Goal: Information Seeking & Learning: Learn about a topic

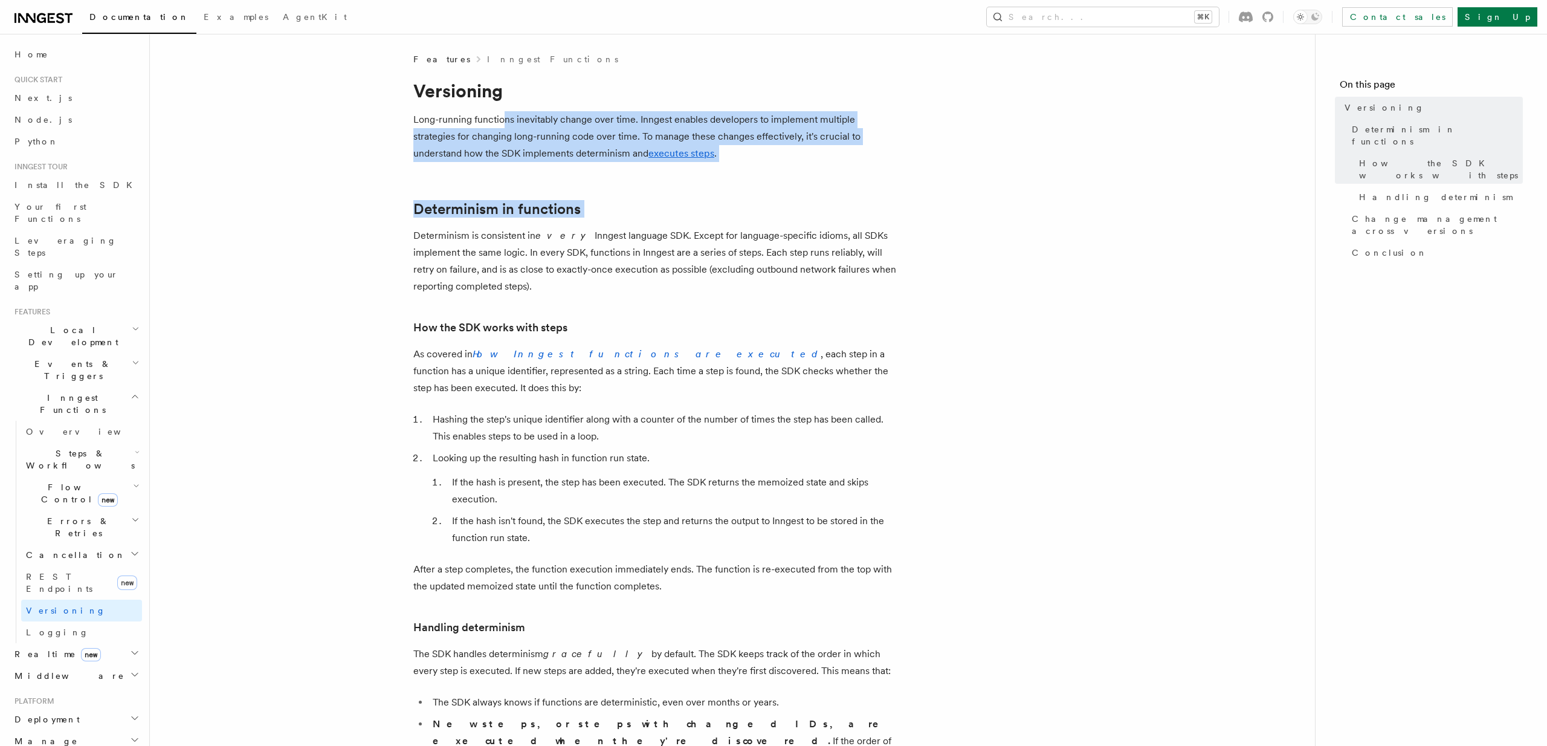
drag, startPoint x: 501, startPoint y: 120, endPoint x: 477, endPoint y: 221, distance: 103.6
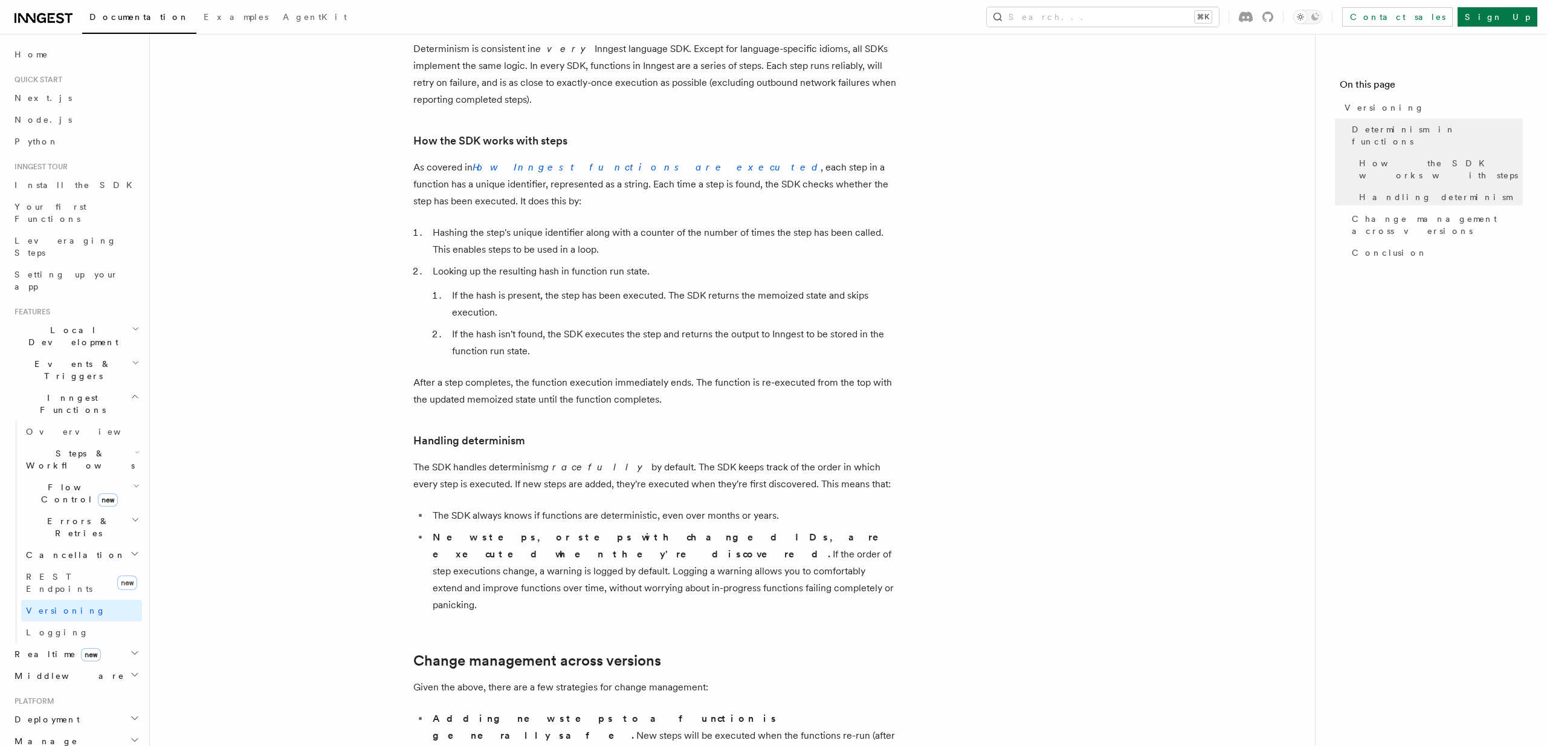
scroll to position [186, 0]
drag, startPoint x: 429, startPoint y: 169, endPoint x: 724, endPoint y: 167, distance: 294.9
click at [724, 167] on p "As covered in How Inngest functions are executed , each step in a function has …" at bounding box center [654, 185] width 483 height 51
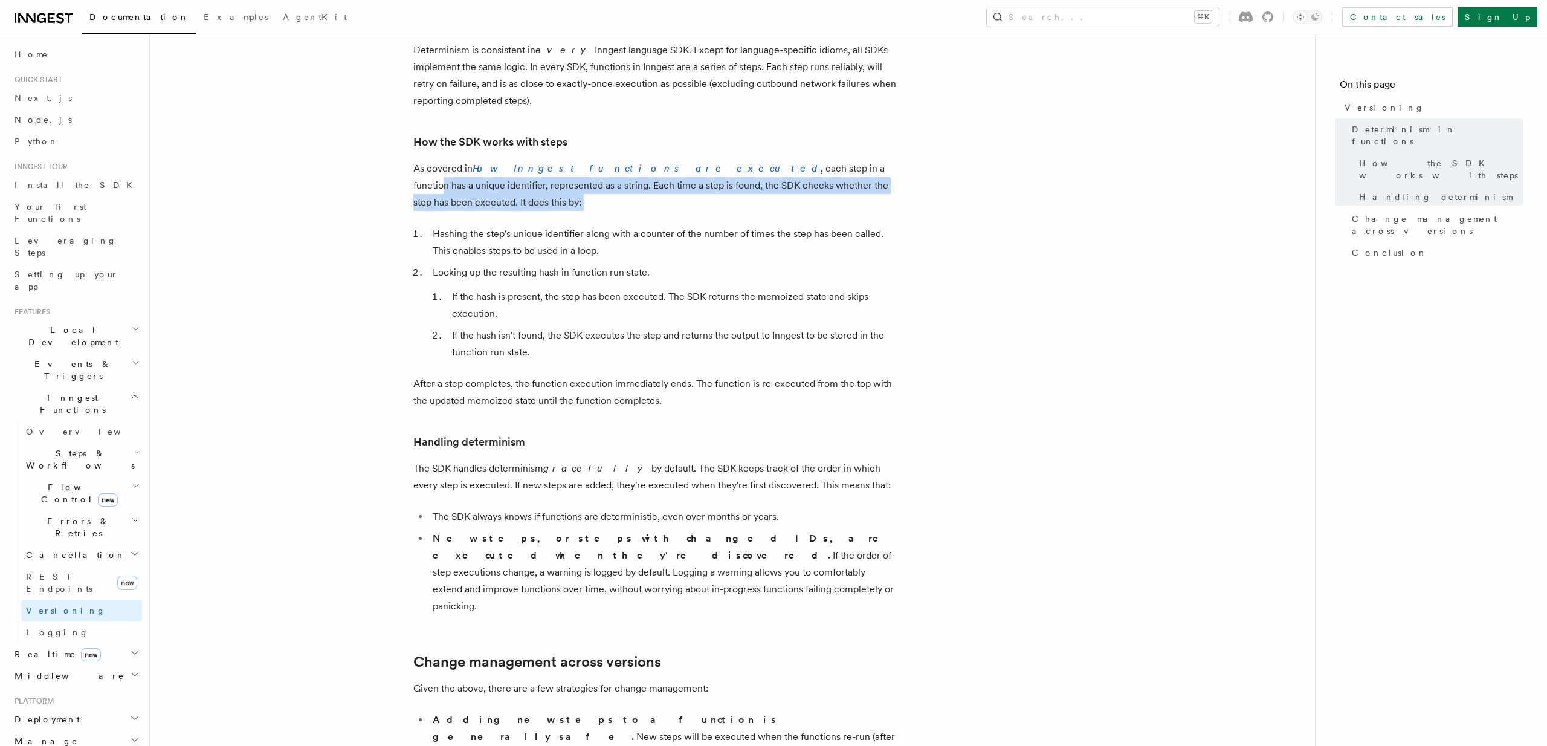
drag, startPoint x: 724, startPoint y: 167, endPoint x: 798, endPoint y: 196, distance: 79.8
click at [798, 196] on article "Features Inngest Functions Versioning Long-running functions inevitably change …" at bounding box center [732, 635] width 1126 height 1535
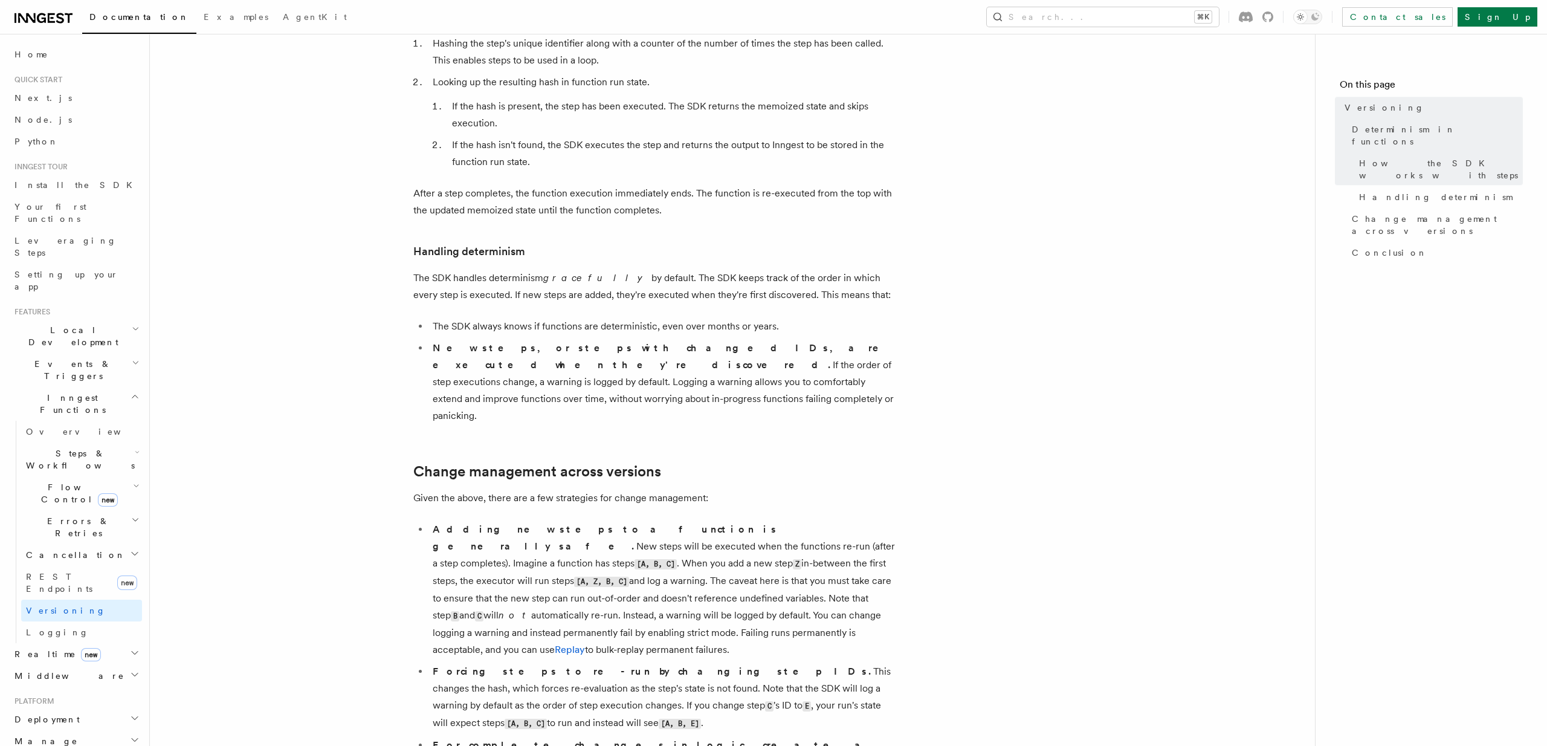
scroll to position [445, 0]
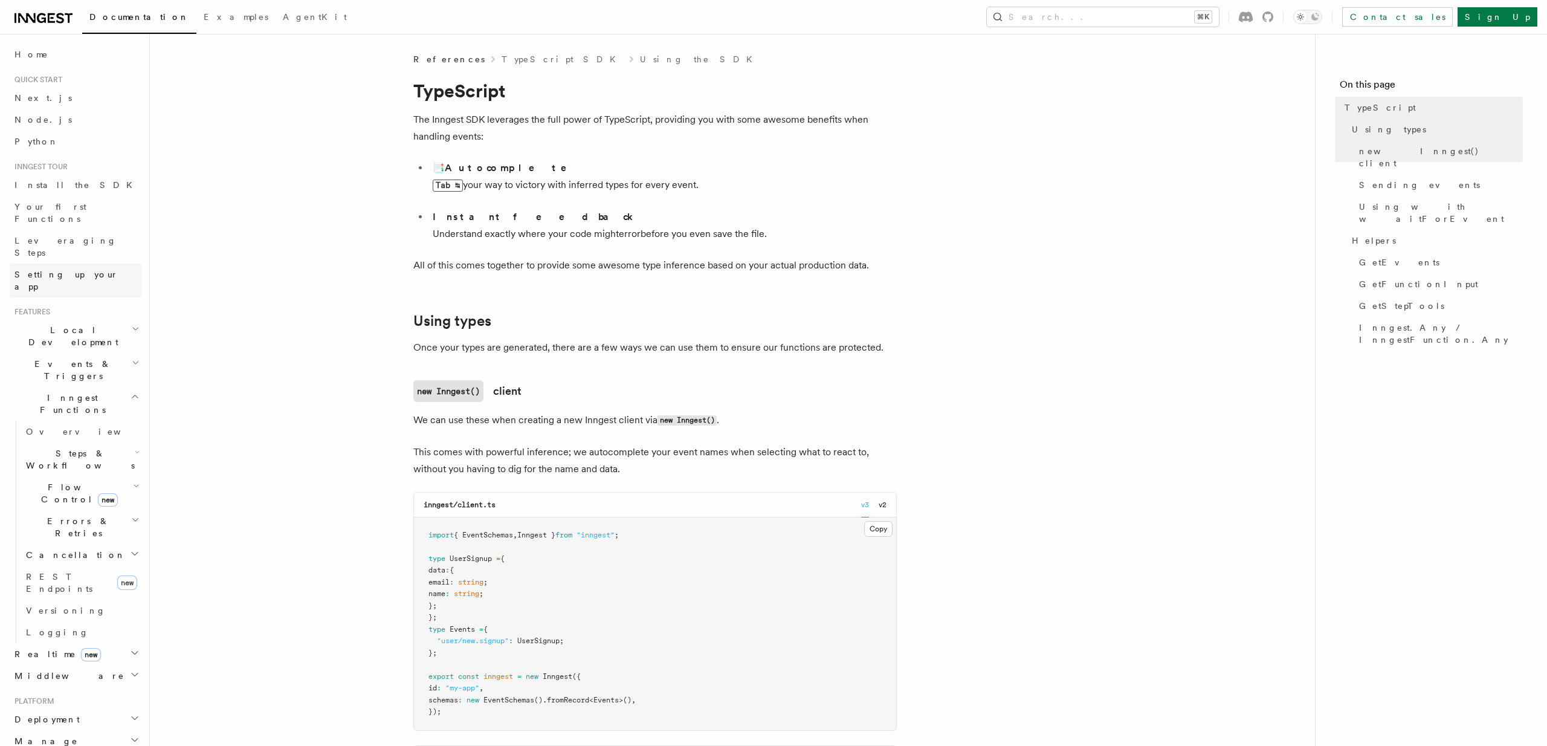
click at [82, 263] on link "Setting up your app" at bounding box center [76, 280] width 132 height 34
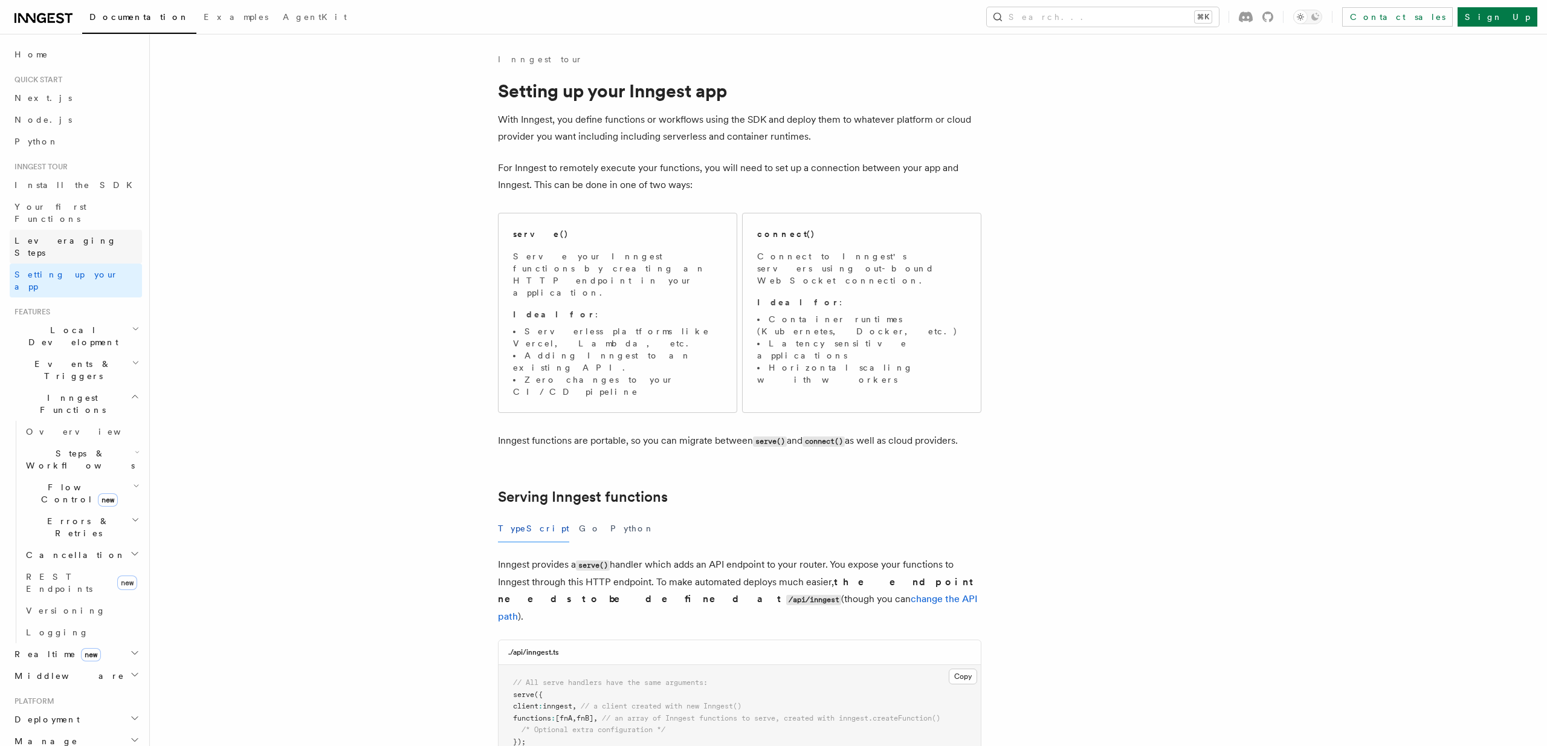
click at [77, 236] on span "Leveraging Steps" at bounding box center [66, 247] width 102 height 22
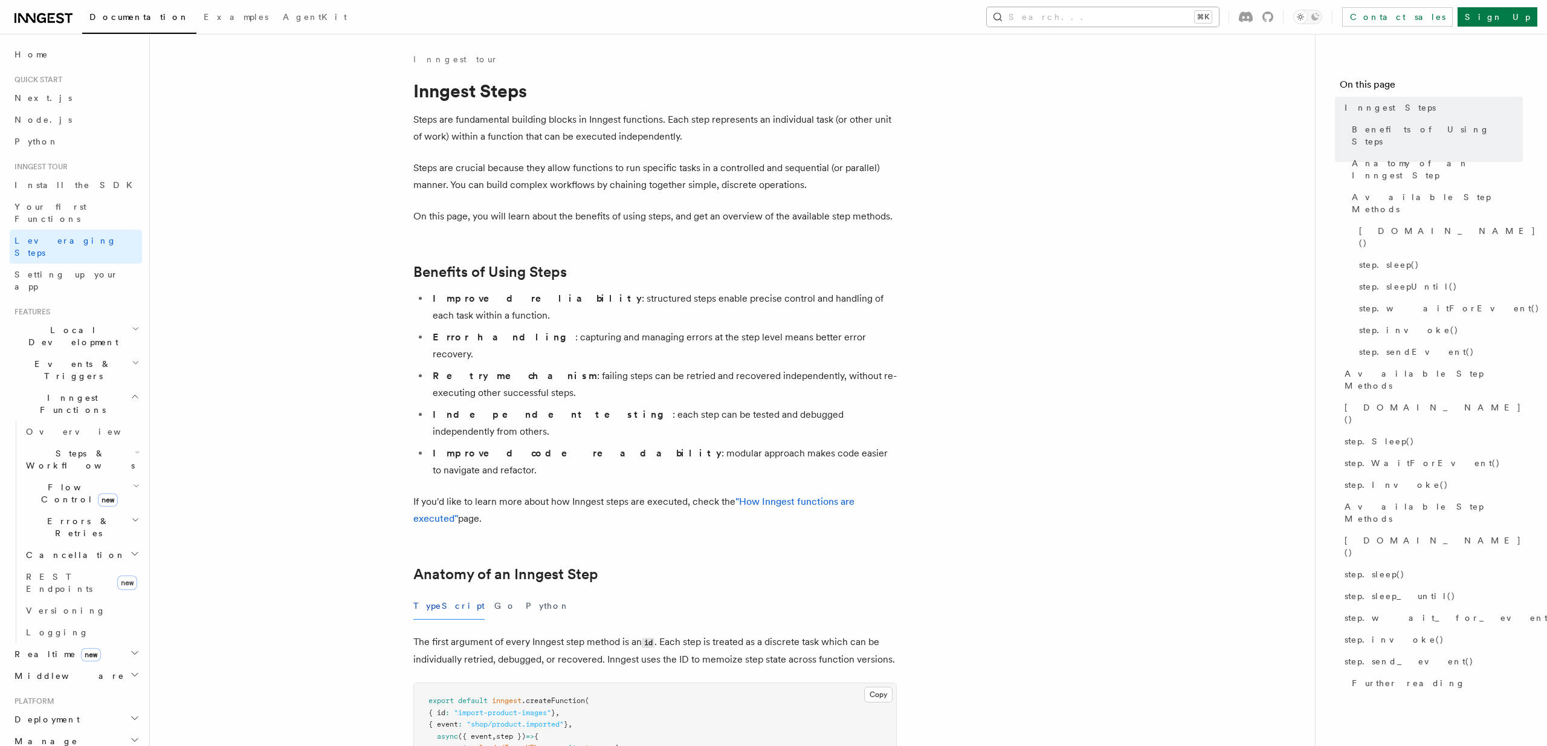
click at [1105, 15] on button "Search... ⌘K" at bounding box center [1103, 16] width 232 height 19
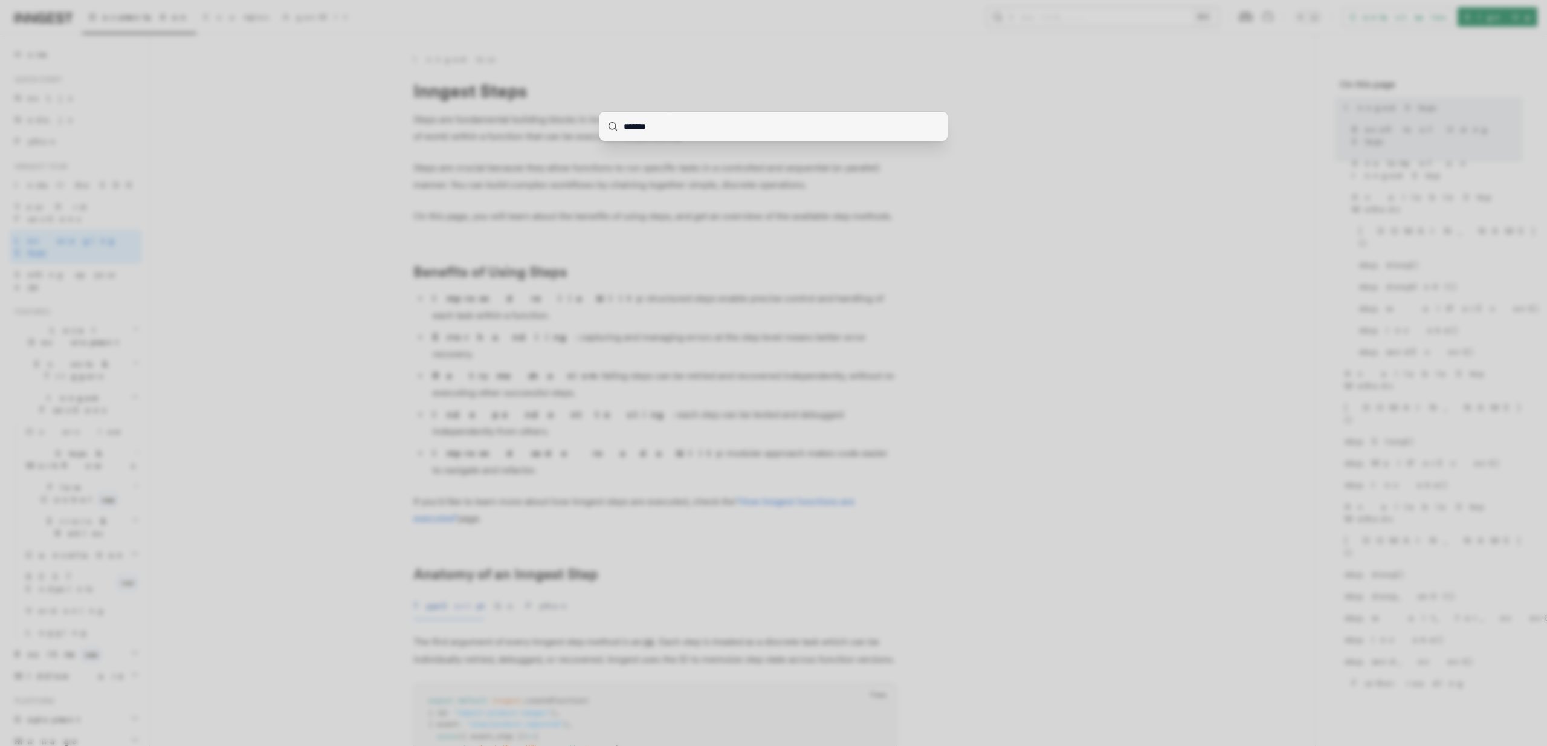
type input "*******"
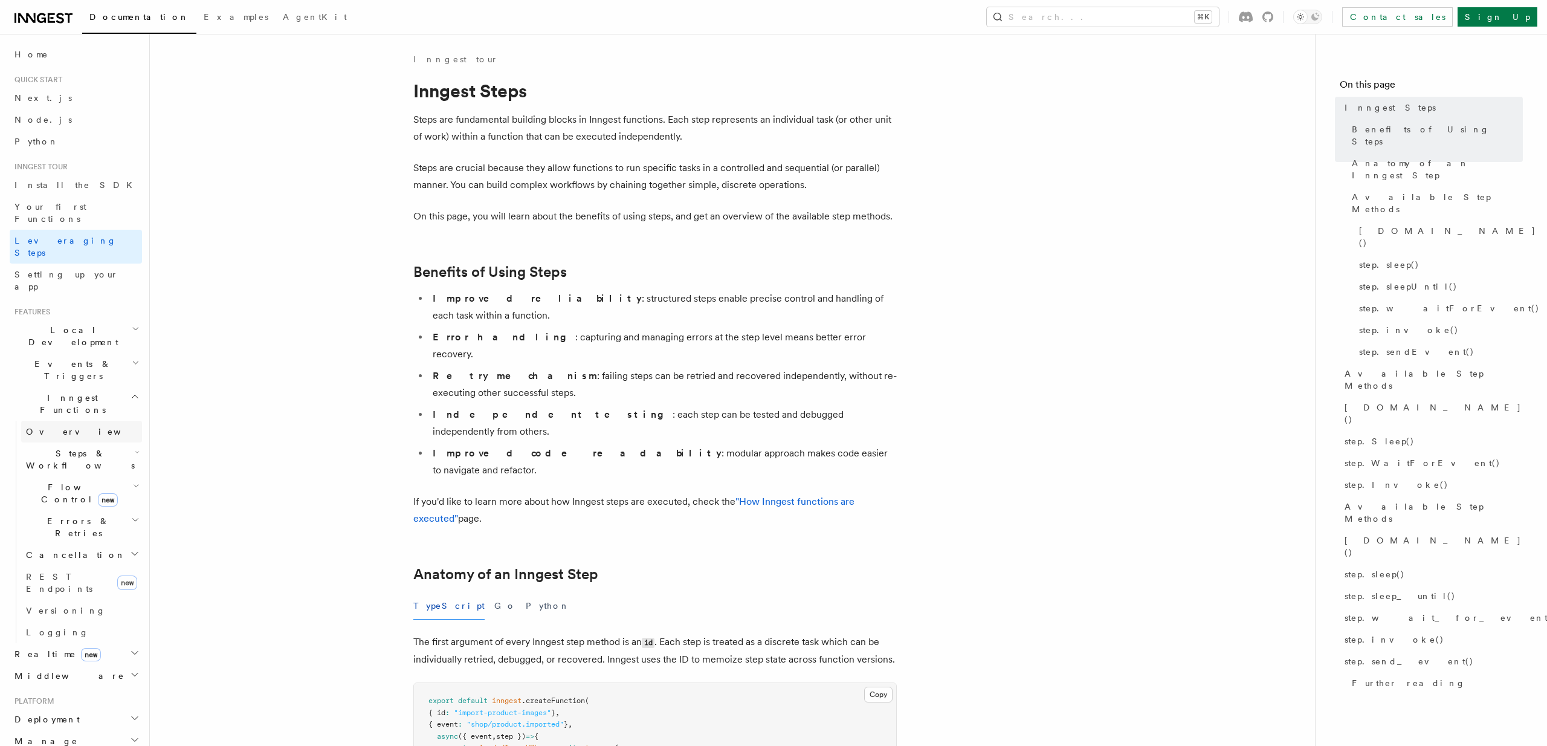
click at [89, 421] on link "Overview" at bounding box center [81, 432] width 121 height 22
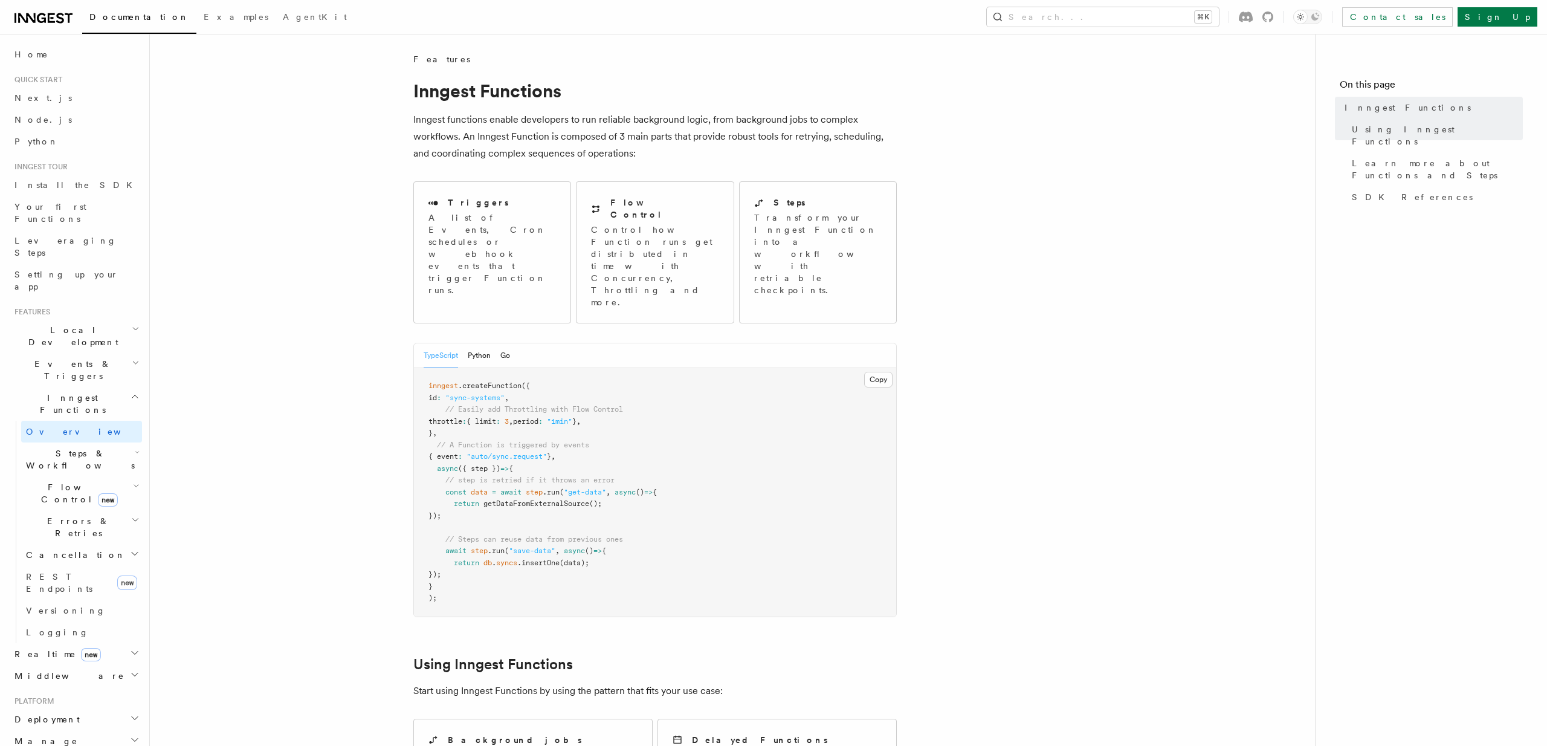
click at [84, 353] on h2 "Events & Triggers" at bounding box center [76, 370] width 132 height 34
click at [86, 324] on span "Local Development" at bounding box center [71, 336] width 122 height 24
click at [95, 384] on span "Event payload format" at bounding box center [83, 395] width 114 height 22
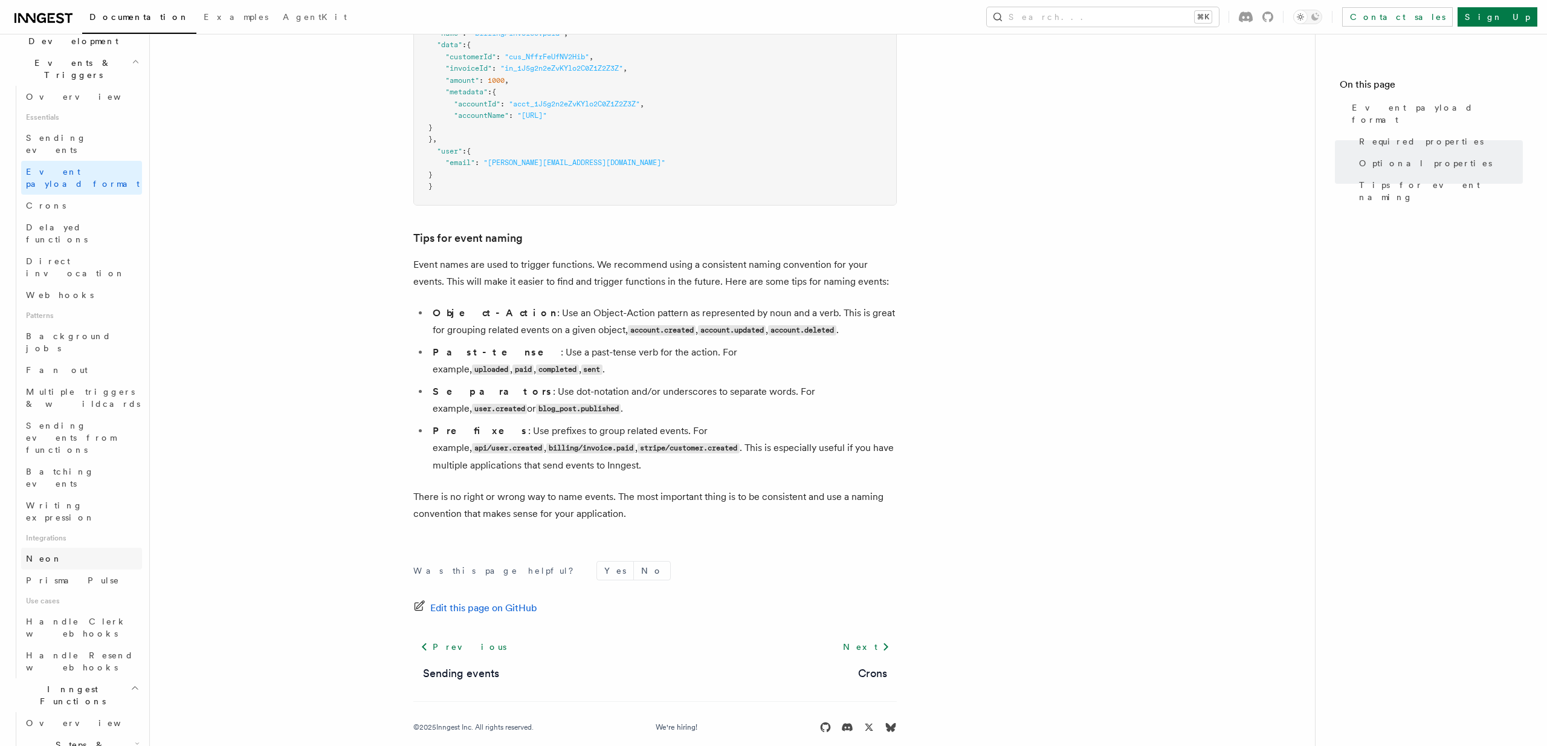
scroll to position [304, 0]
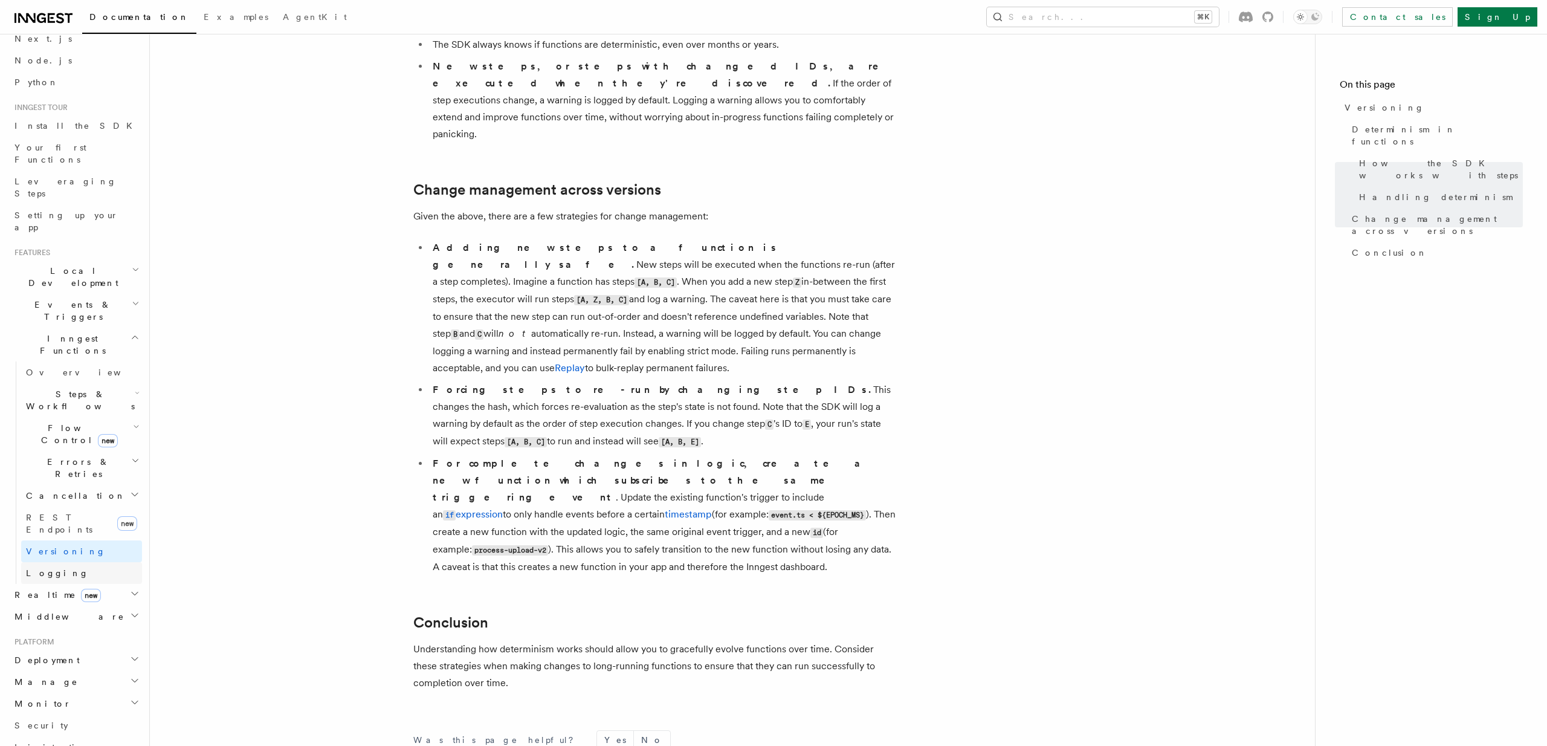
scroll to position [56, 0]
click at [84, 331] on h2 "Inngest Functions" at bounding box center [76, 348] width 132 height 34
click at [1197, 16] on button "Search... ⌘K" at bounding box center [1103, 16] width 232 height 19
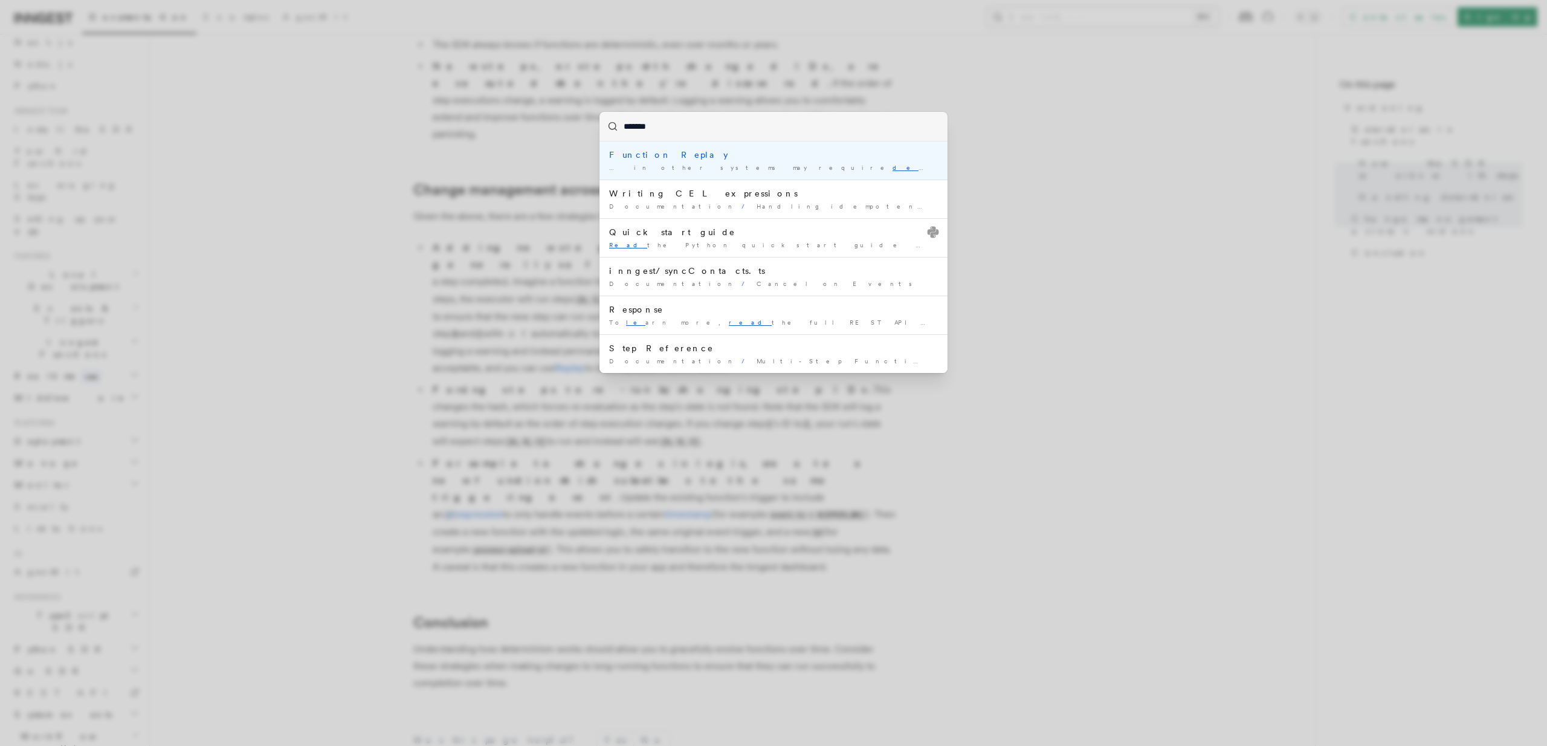
type input "********"
click at [753, 148] on li "Function Replay … in other systems may require dead - let ter queues or some …" at bounding box center [773, 160] width 348 height 38
